Goal: Task Accomplishment & Management: Manage account settings

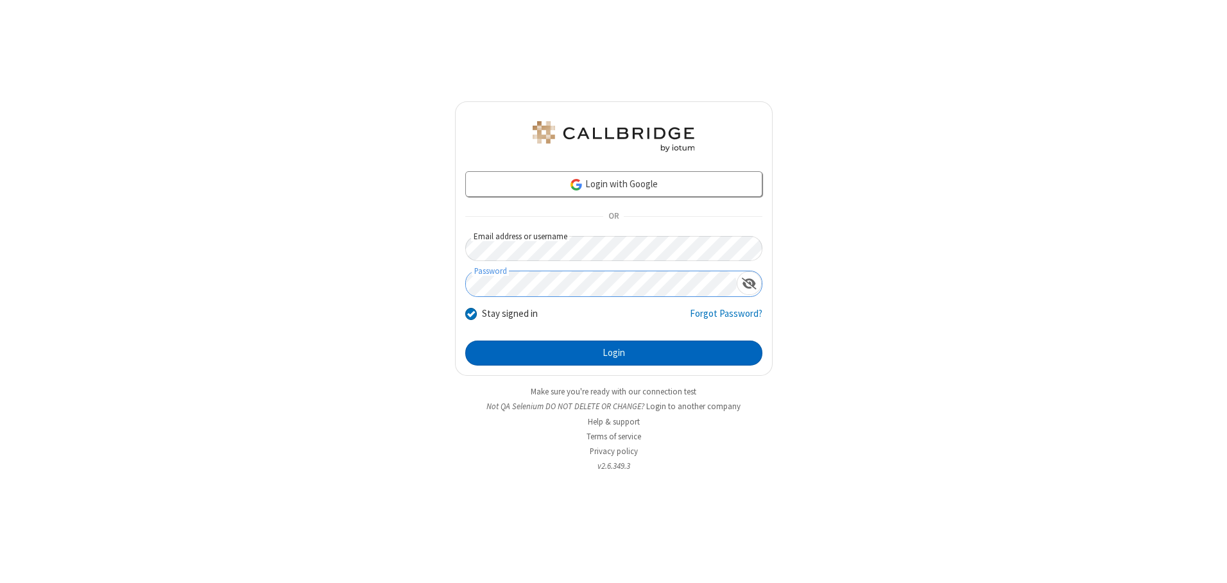
click at [614, 353] on button "Login" at bounding box center [613, 354] width 297 height 26
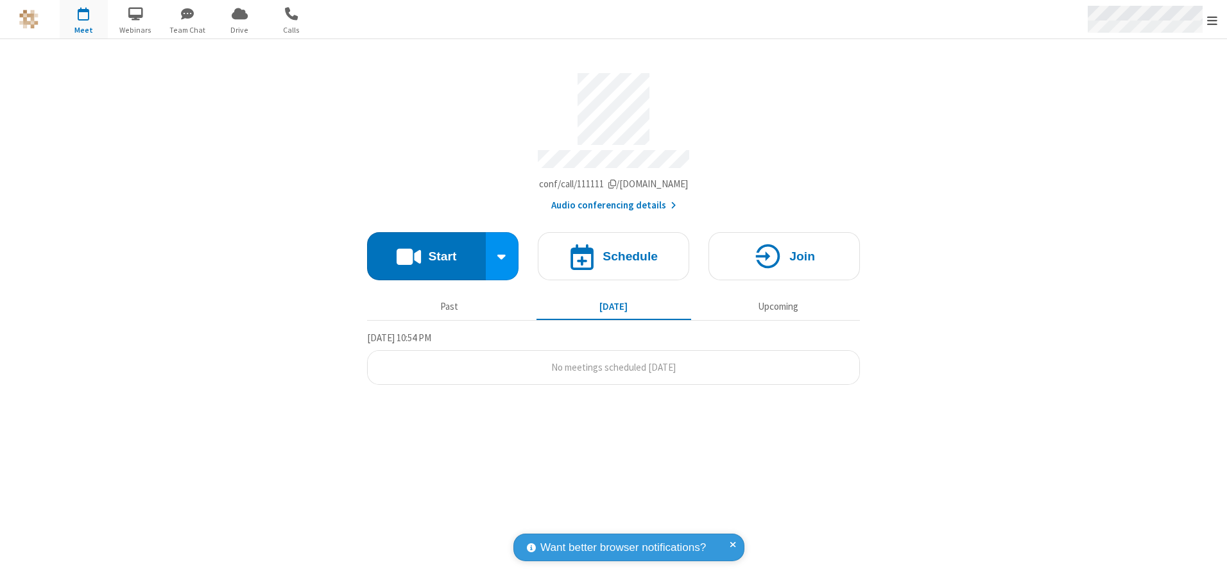
click at [1213, 20] on span "Open menu" at bounding box center [1212, 20] width 10 height 13
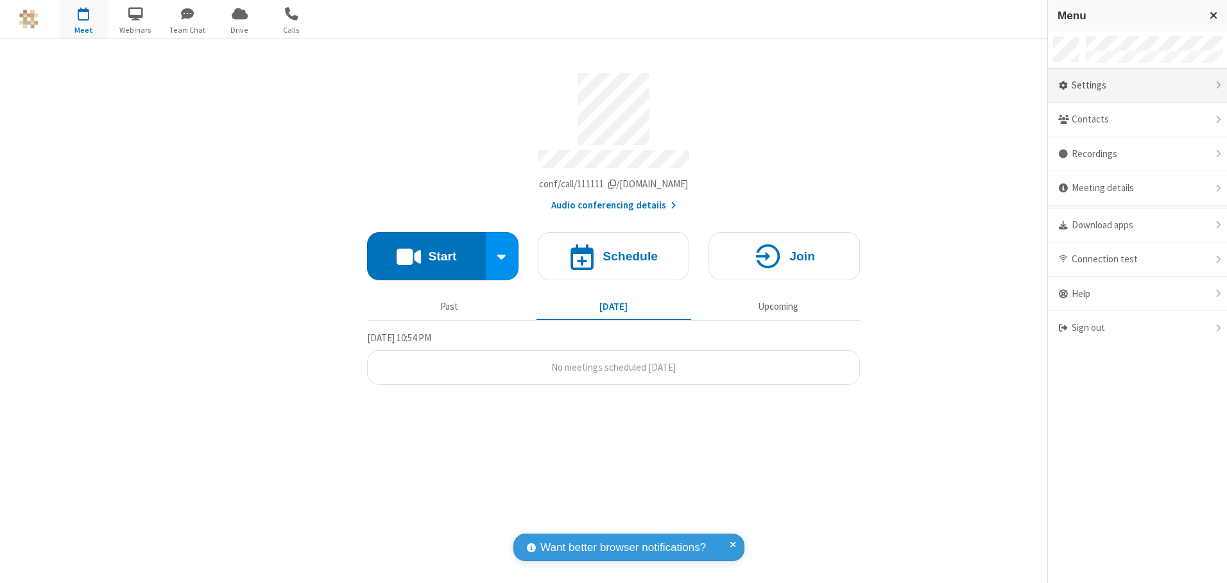
click at [1137, 85] on div "Settings" at bounding box center [1137, 86] width 179 height 35
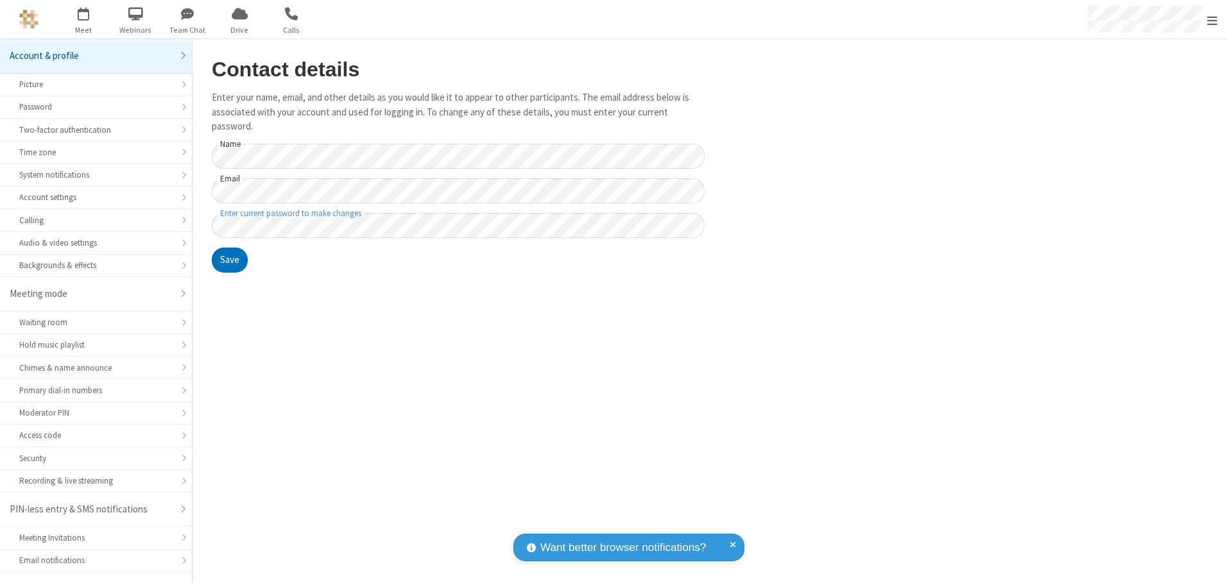
scroll to position [22, 0]
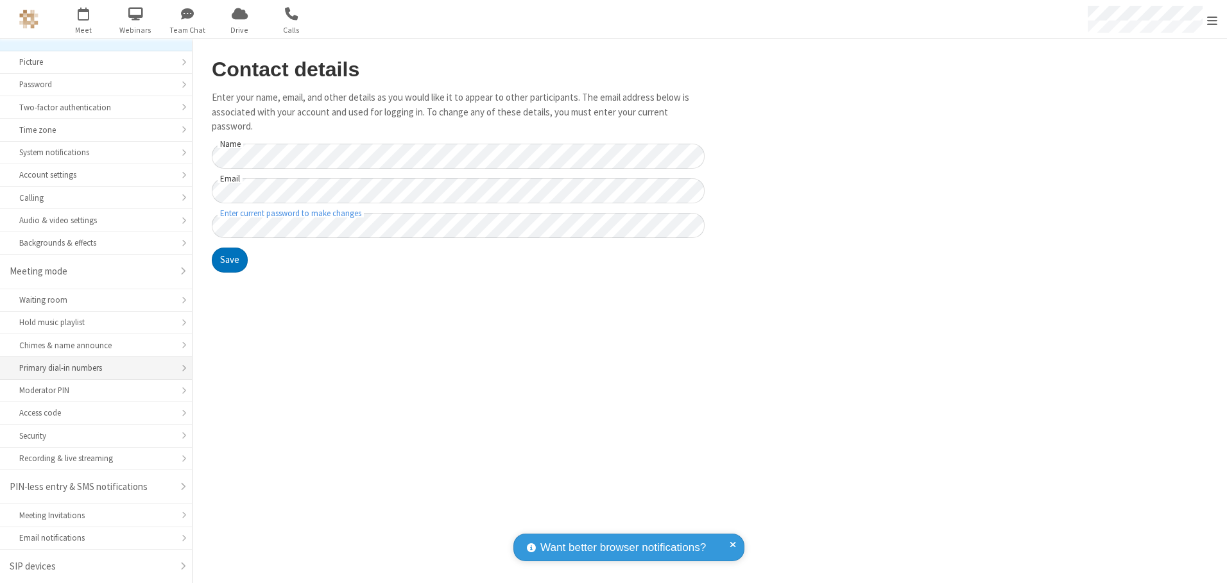
click at [91, 368] on div "Primary dial-in numbers" at bounding box center [95, 368] width 153 height 12
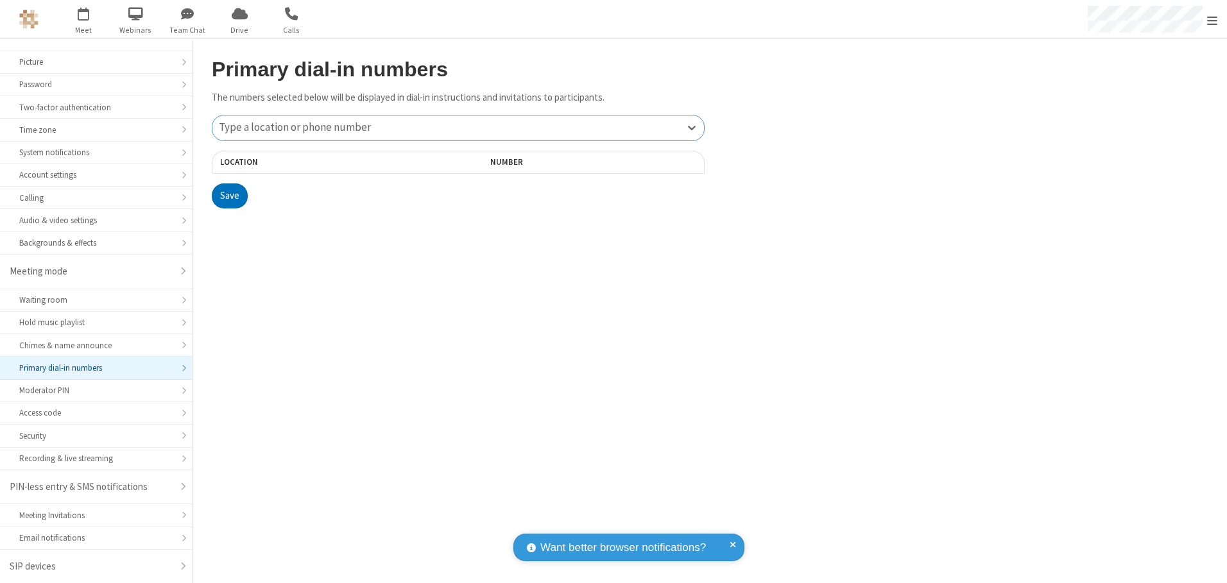
click at [458, 128] on div "Type a location or phone number" at bounding box center [458, 128] width 492 height 25
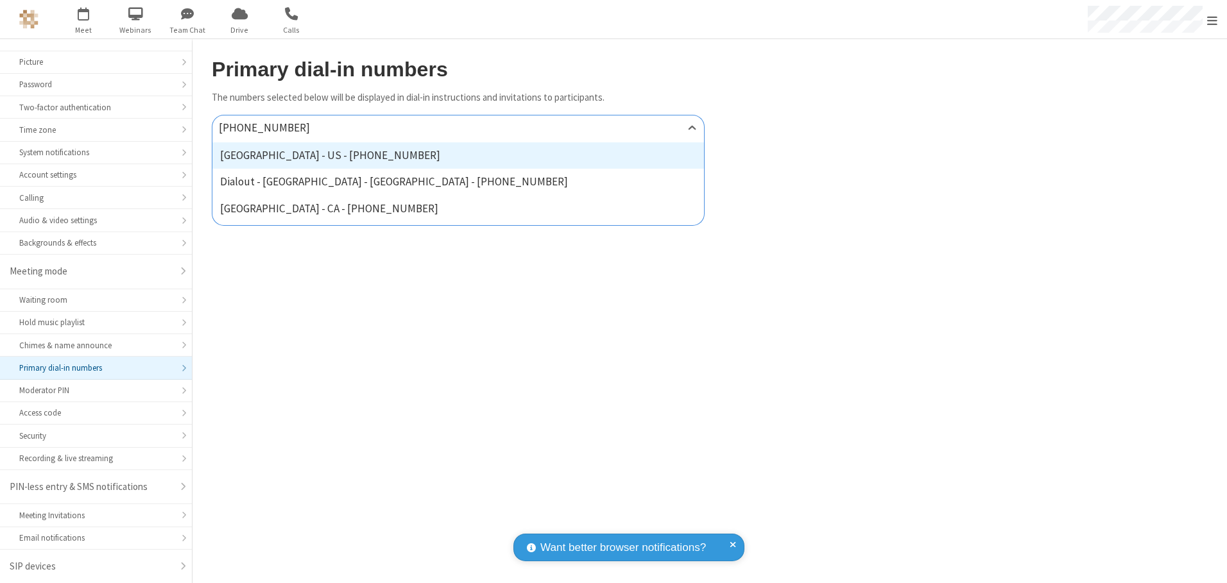
type input "[PHONE_NUMBER]"
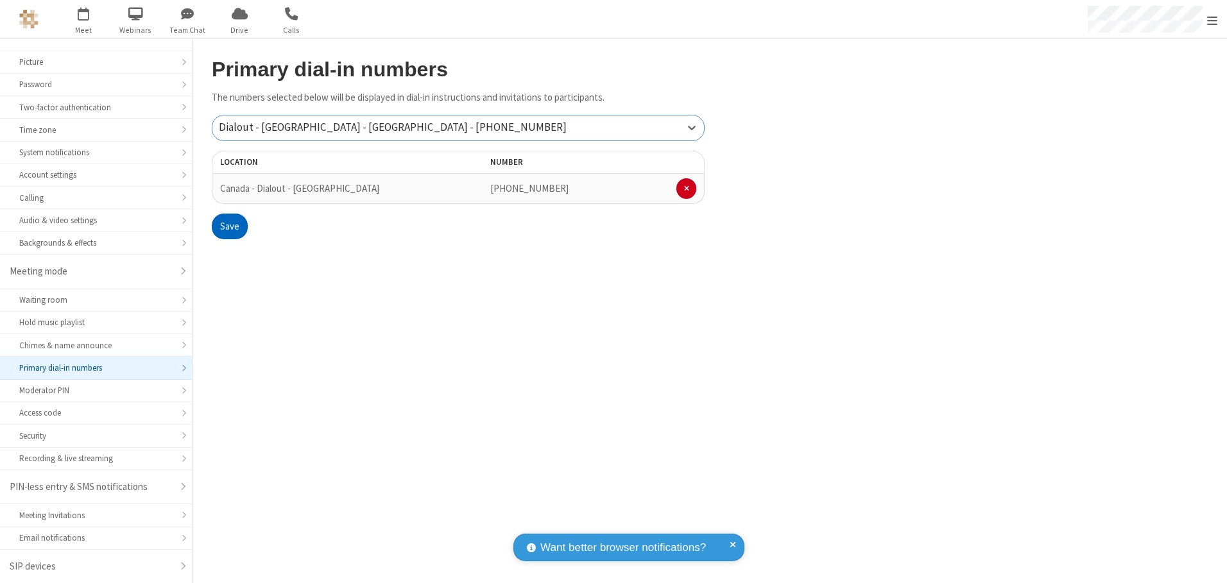
click at [229, 227] on button "Save" at bounding box center [230, 227] width 36 height 26
